Goal: Information Seeking & Learning: Learn about a topic

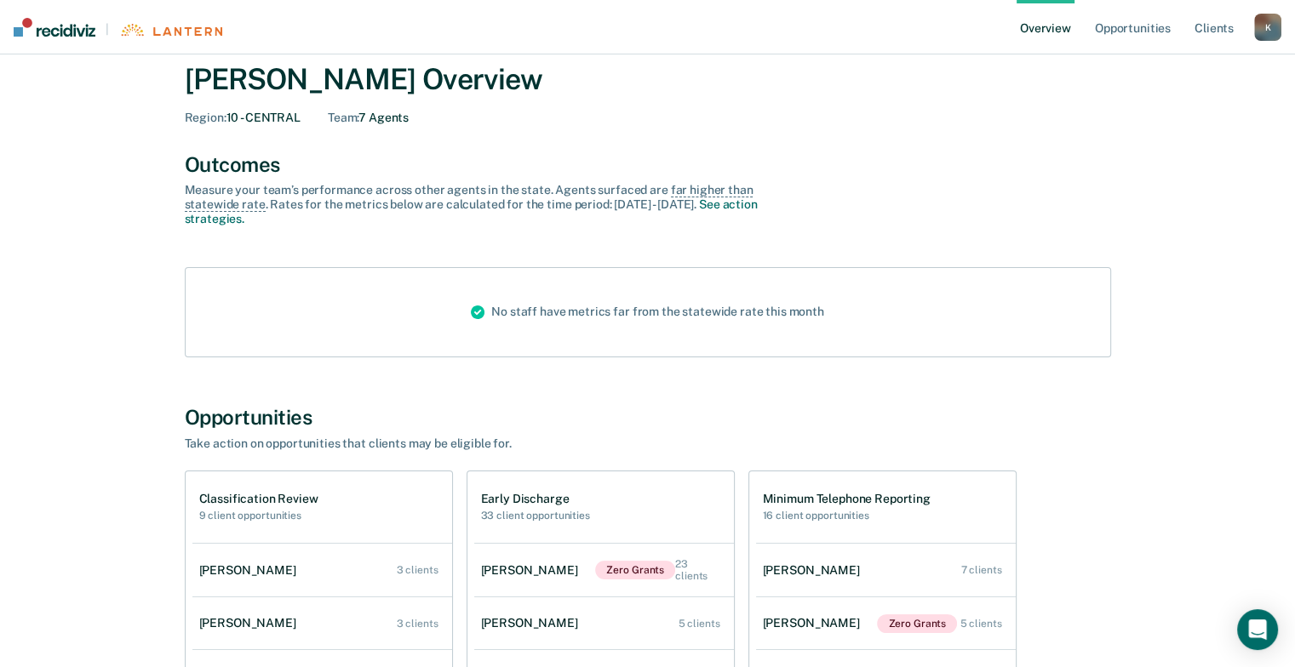
scroll to position [26, 0]
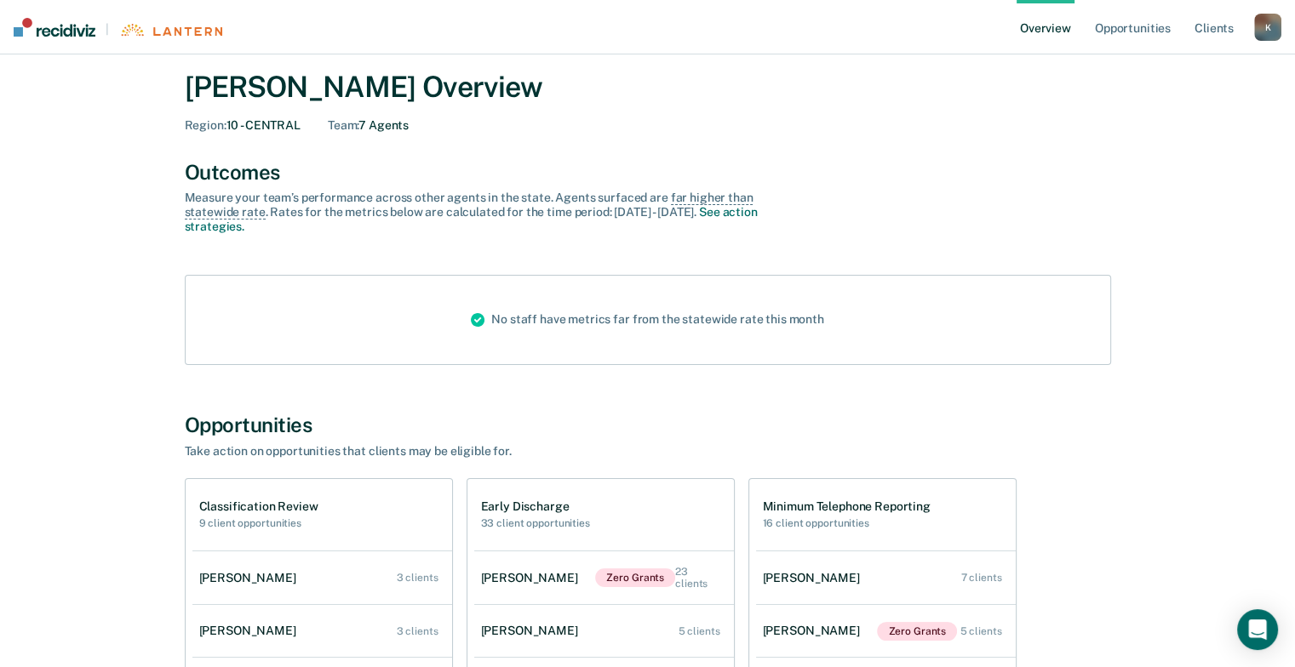
click at [535, 513] on div "Early Discharge 33 client opportunities" at bounding box center [535, 515] width 109 height 30
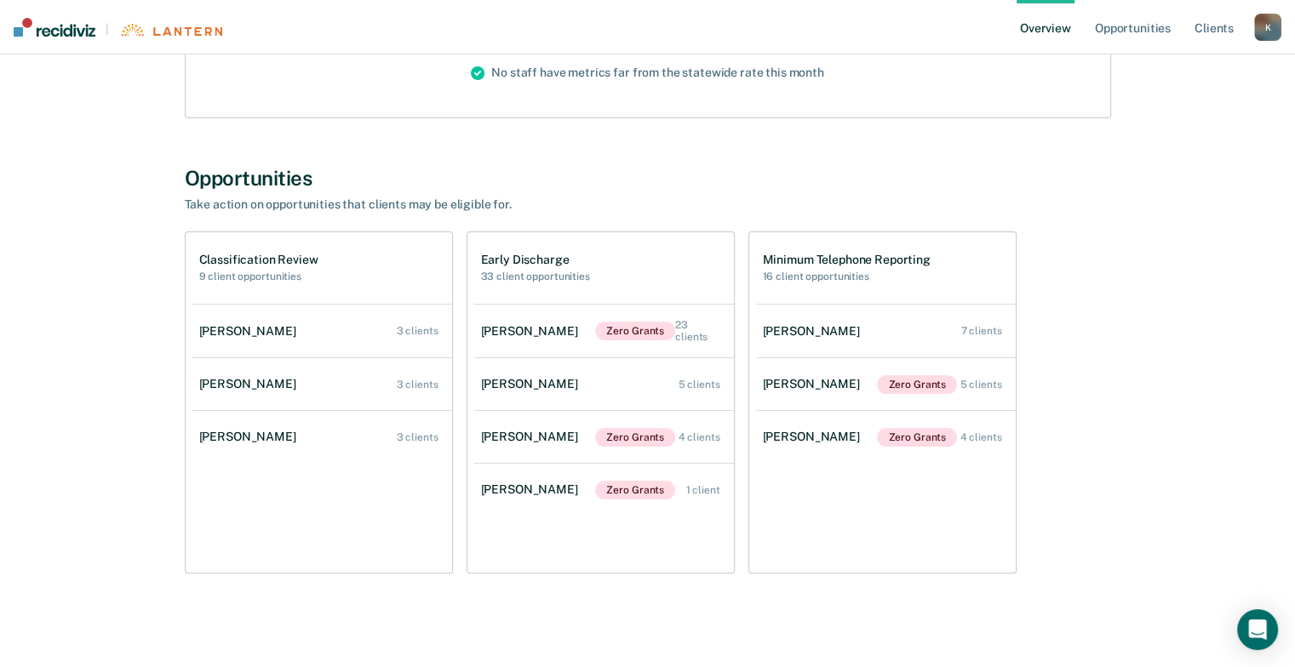
scroll to position [281, 0]
